Goal: Task Accomplishment & Management: Complete application form

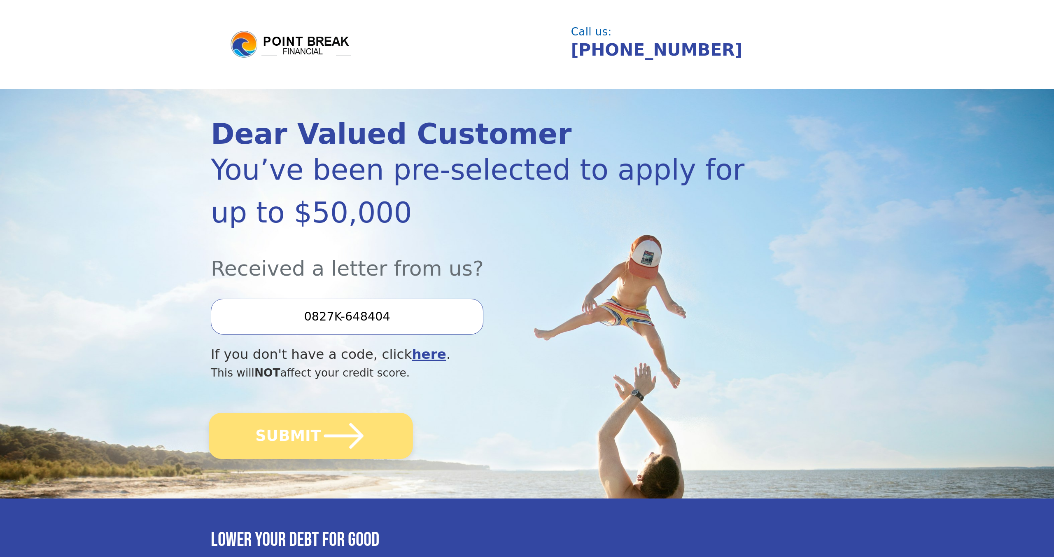
click at [359, 427] on icon "submit" at bounding box center [343, 435] width 45 height 45
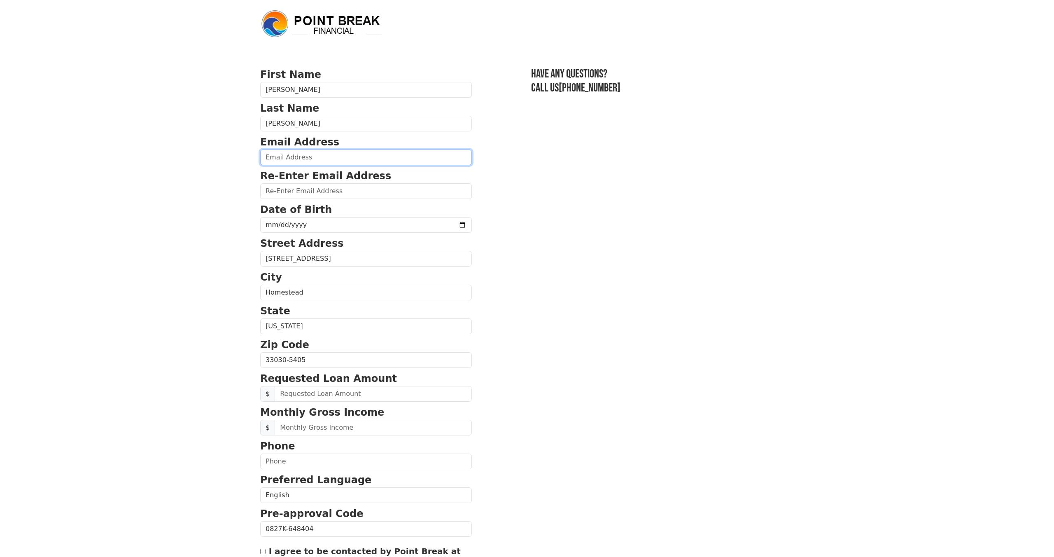
click at [304, 157] on input "email" at bounding box center [366, 158] width 212 height 16
type input "hector.f.hernandez1@gmail.com"
click at [311, 196] on input "email" at bounding box center [366, 191] width 212 height 16
click at [314, 194] on input "email" at bounding box center [366, 191] width 212 height 16
drag, startPoint x: 364, startPoint y: 160, endPoint x: 263, endPoint y: 152, distance: 100.8
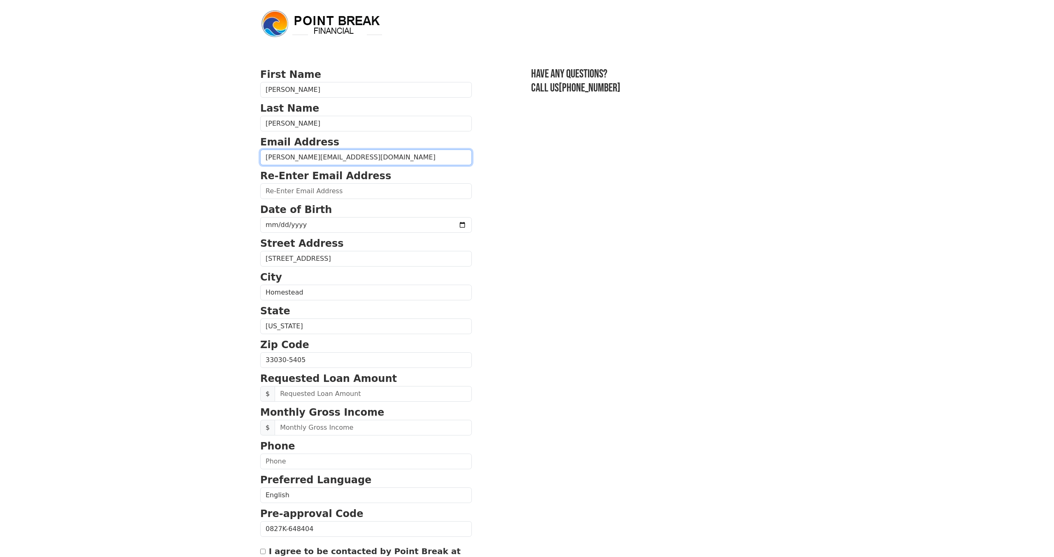
click at [263, 152] on input "hector.f.hernandez1@gmail.com" at bounding box center [366, 158] width 212 height 16
click at [367, 189] on input "email" at bounding box center [366, 191] width 212 height 16
paste input "hector.f.hernandez1@gmail.com"
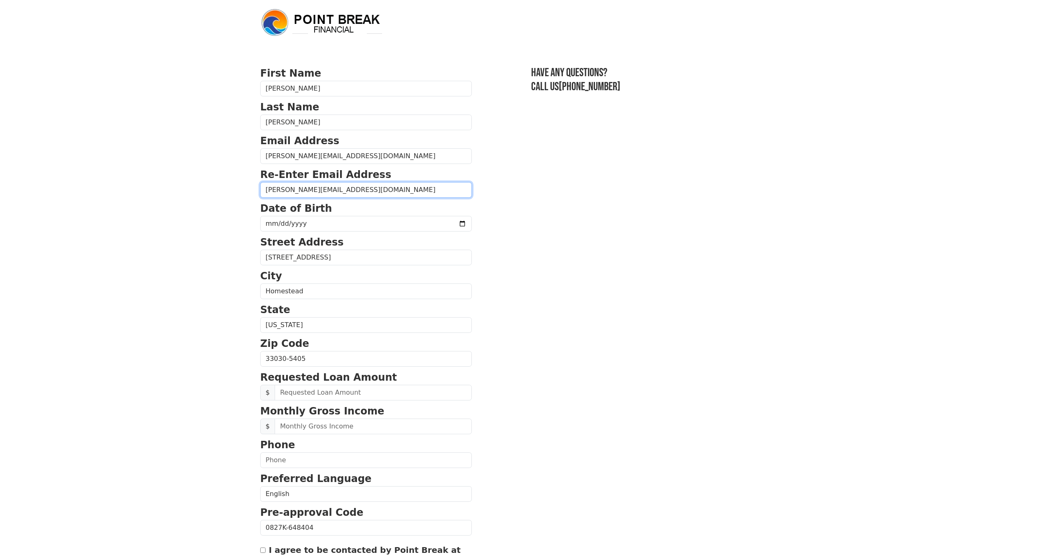
type input "hector.f.hernandez1@gmail.com"
click at [311, 227] on input "date" at bounding box center [366, 223] width 212 height 16
click at [312, 223] on input "date" at bounding box center [366, 223] width 212 height 16
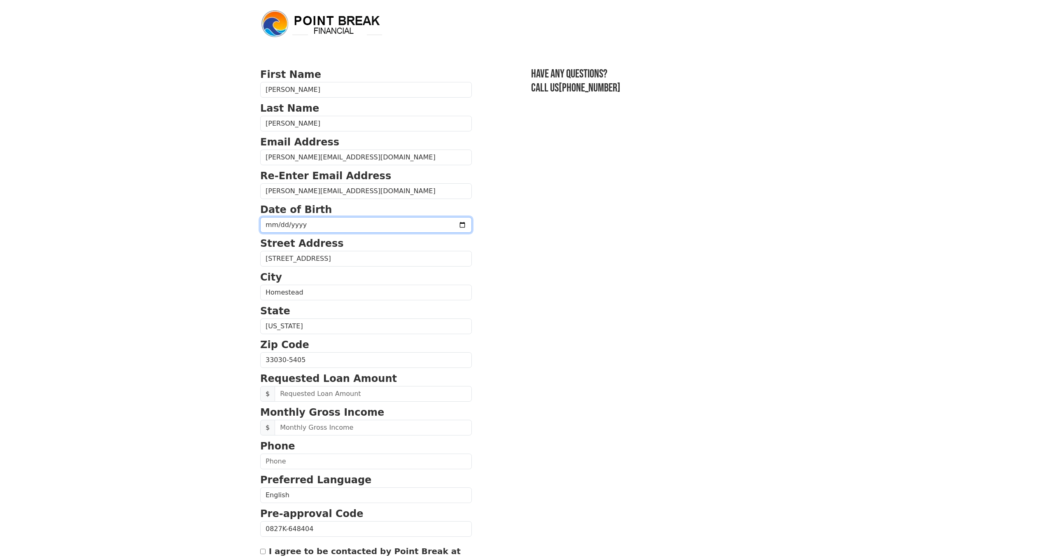
scroll to position [1, 0]
click at [313, 222] on input "date" at bounding box center [366, 224] width 212 height 16
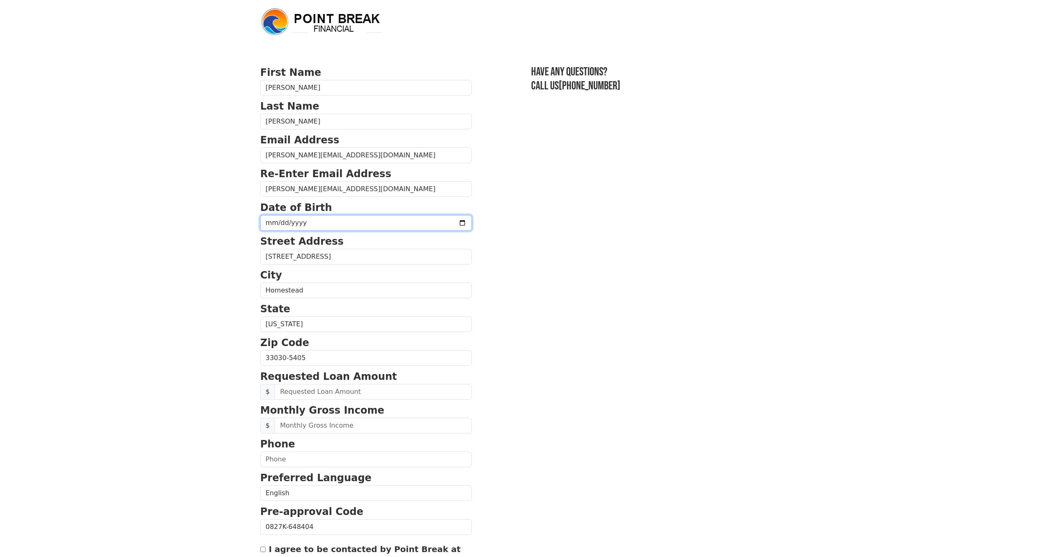
click at [377, 223] on input "date" at bounding box center [366, 223] width 212 height 16
type input "1976-02-08"
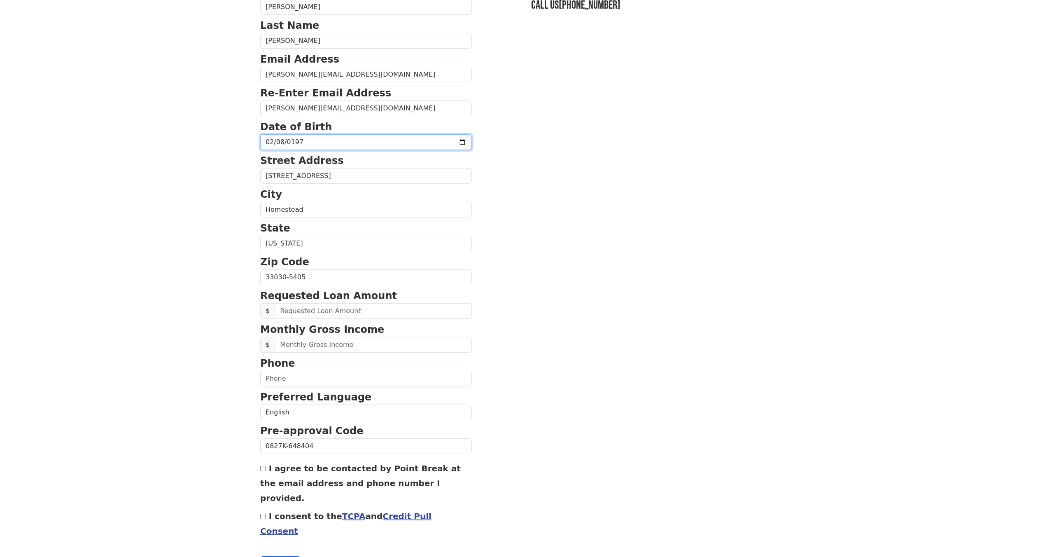
scroll to position [84, 0]
click at [317, 308] on input "text" at bounding box center [373, 310] width 197 height 16
click at [383, 317] on input "text" at bounding box center [373, 310] width 197 height 16
type input "50,000.00"
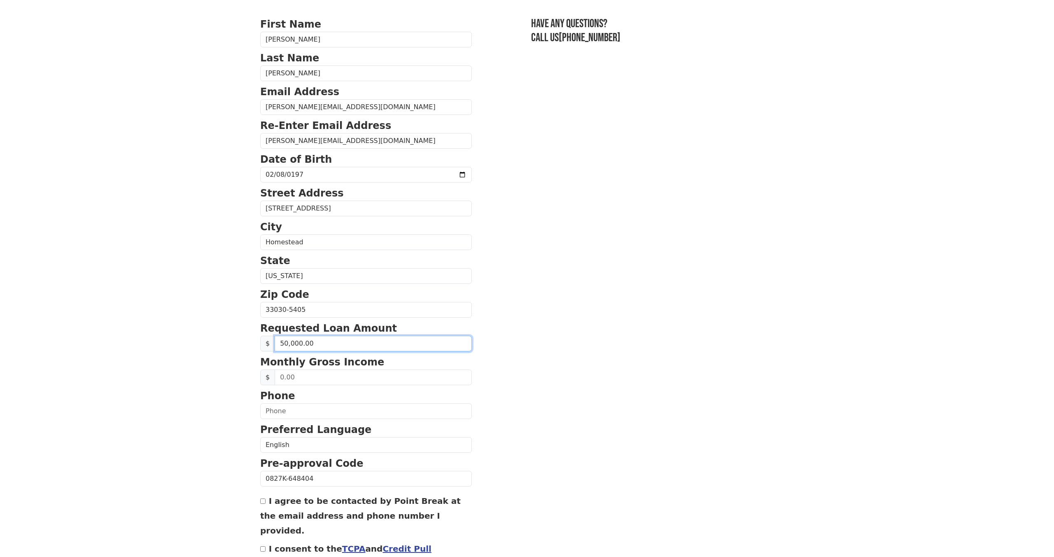
scroll to position [44, 0]
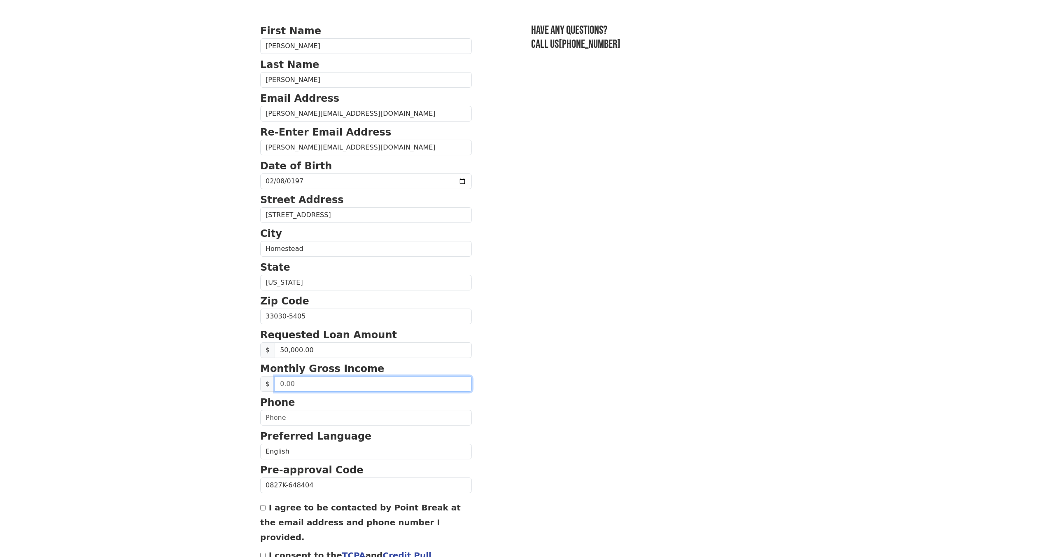
click at [325, 387] on input "text" at bounding box center [373, 384] width 197 height 16
type input "125,000.00"
click at [309, 417] on input "text" at bounding box center [366, 418] width 212 height 16
type input "(786) 715-7151"
click at [464, 426] on section "First Name Hector Last Name Hernandez Email Address hector.f.hernandez1@gmail.c…" at bounding box center [527, 316] width 534 height 587
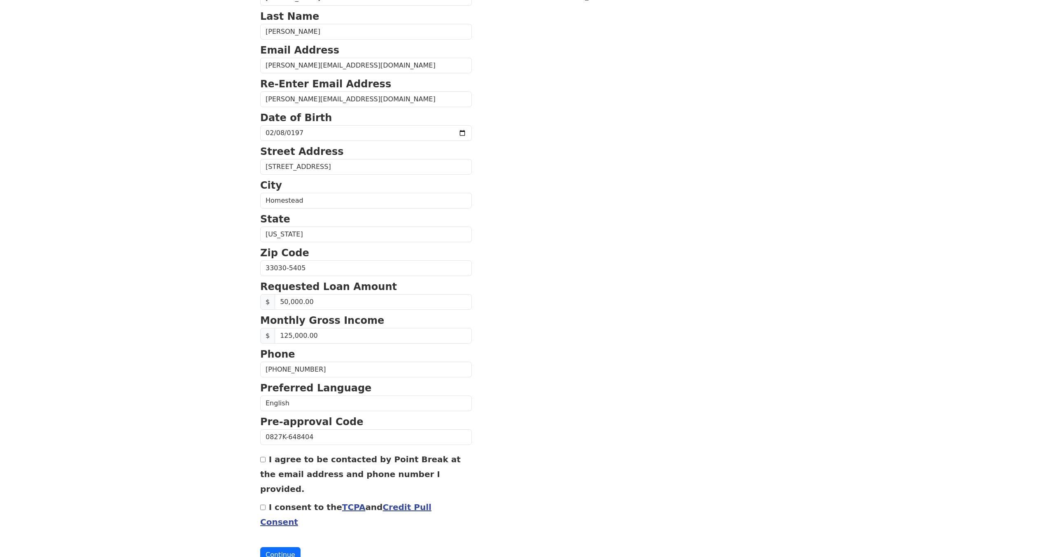
scroll to position [98, 0]
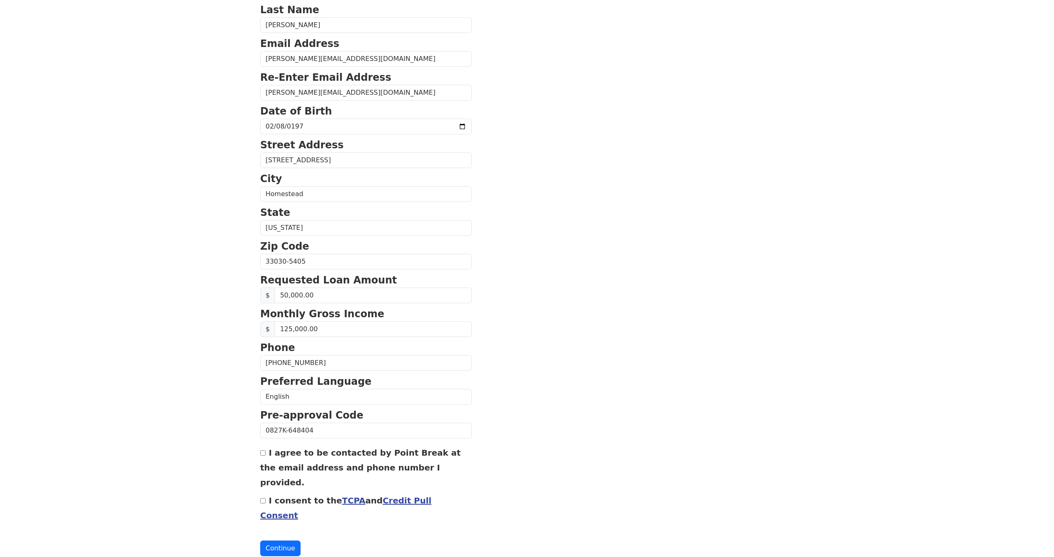
click at [263, 455] on input "I agree to be contacted by Point Break at the email address and phone number I …" at bounding box center [262, 452] width 5 height 5
checkbox input "true"
click at [263, 498] on input "I consent to the TCPA and Credit Pull Consent" at bounding box center [262, 500] width 5 height 5
checkbox input "true"
click at [326, 330] on input "125,000.00" at bounding box center [373, 329] width 197 height 16
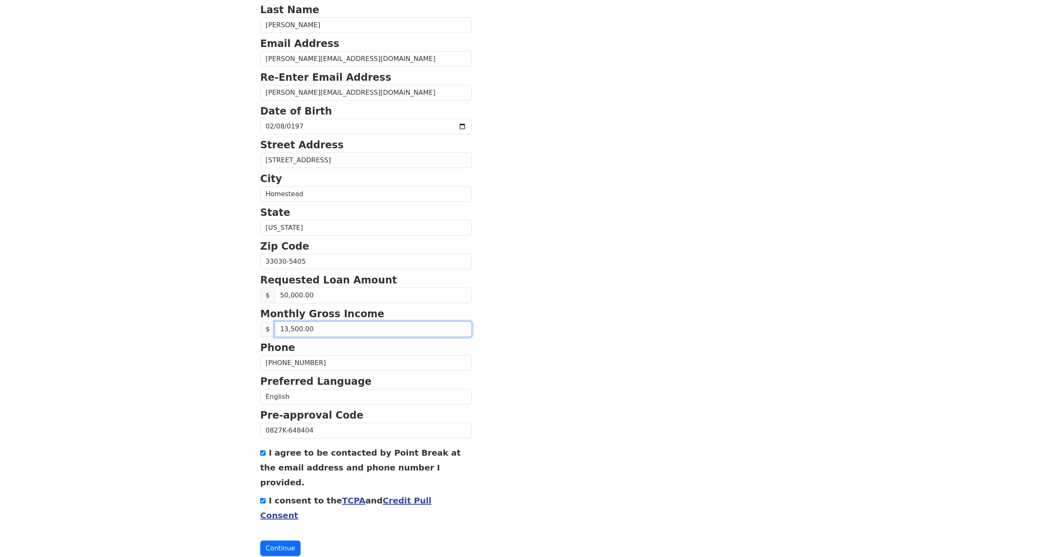
type input "135,000.00"
click at [284, 540] on button "Continue" at bounding box center [280, 548] width 40 height 16
